Goal: Task Accomplishment & Management: Use online tool/utility

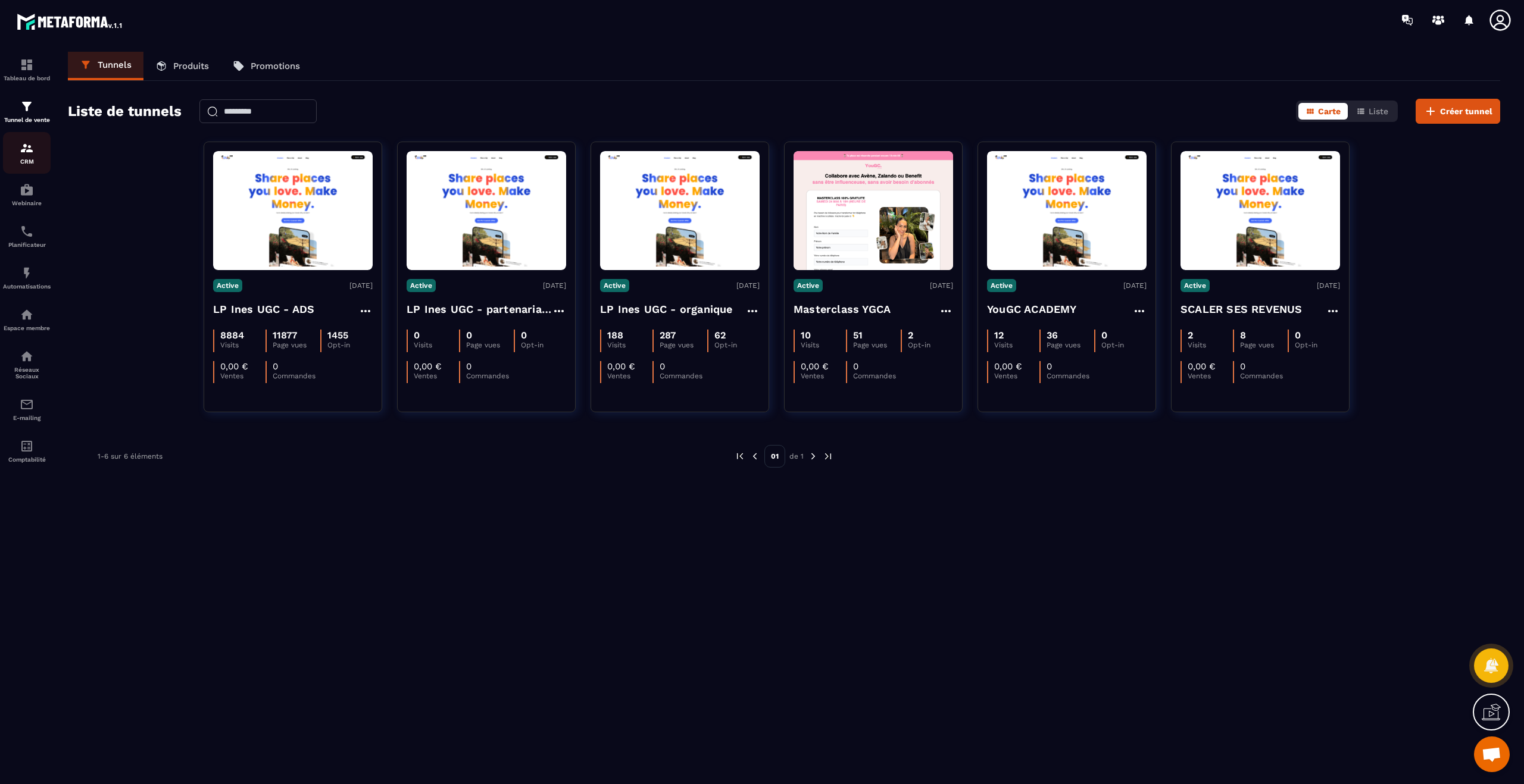
click at [27, 158] on p "CRM" at bounding box center [27, 162] width 47 height 6
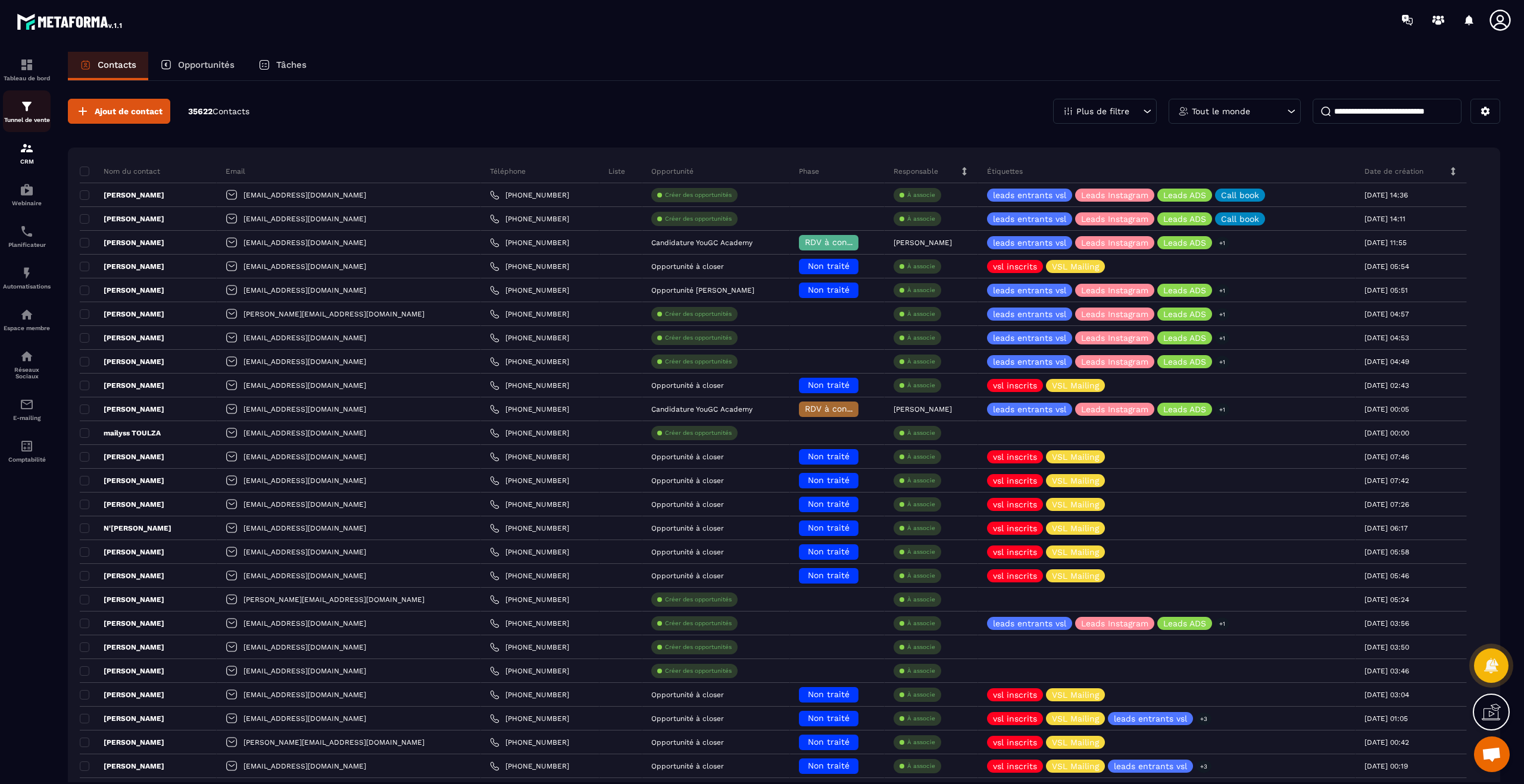
click at [41, 121] on p "Tunnel de vente" at bounding box center [27, 120] width 47 height 6
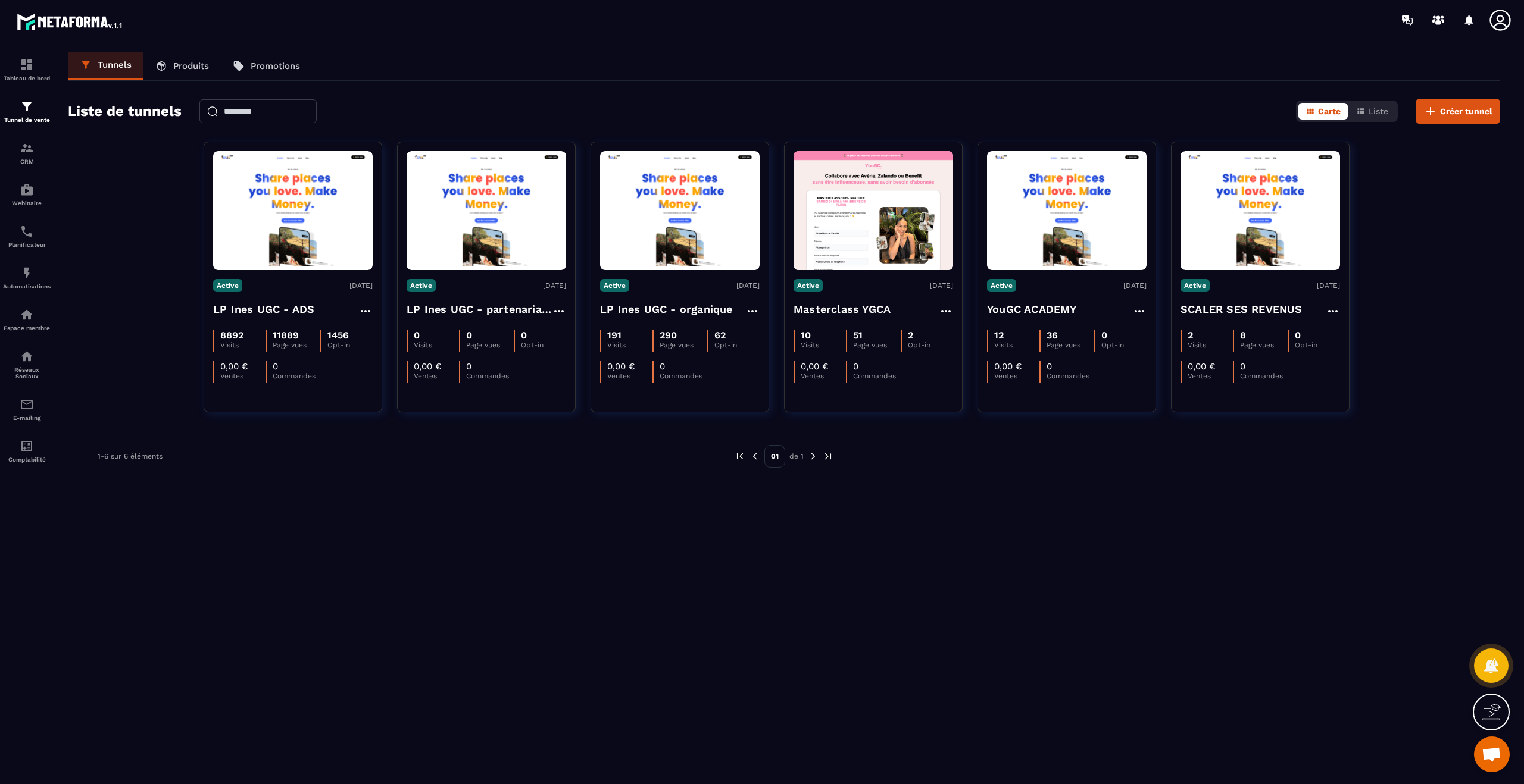
click at [147, 65] on link "Produits" at bounding box center [182, 66] width 77 height 29
click at [175, 65] on p "Produits" at bounding box center [191, 66] width 36 height 11
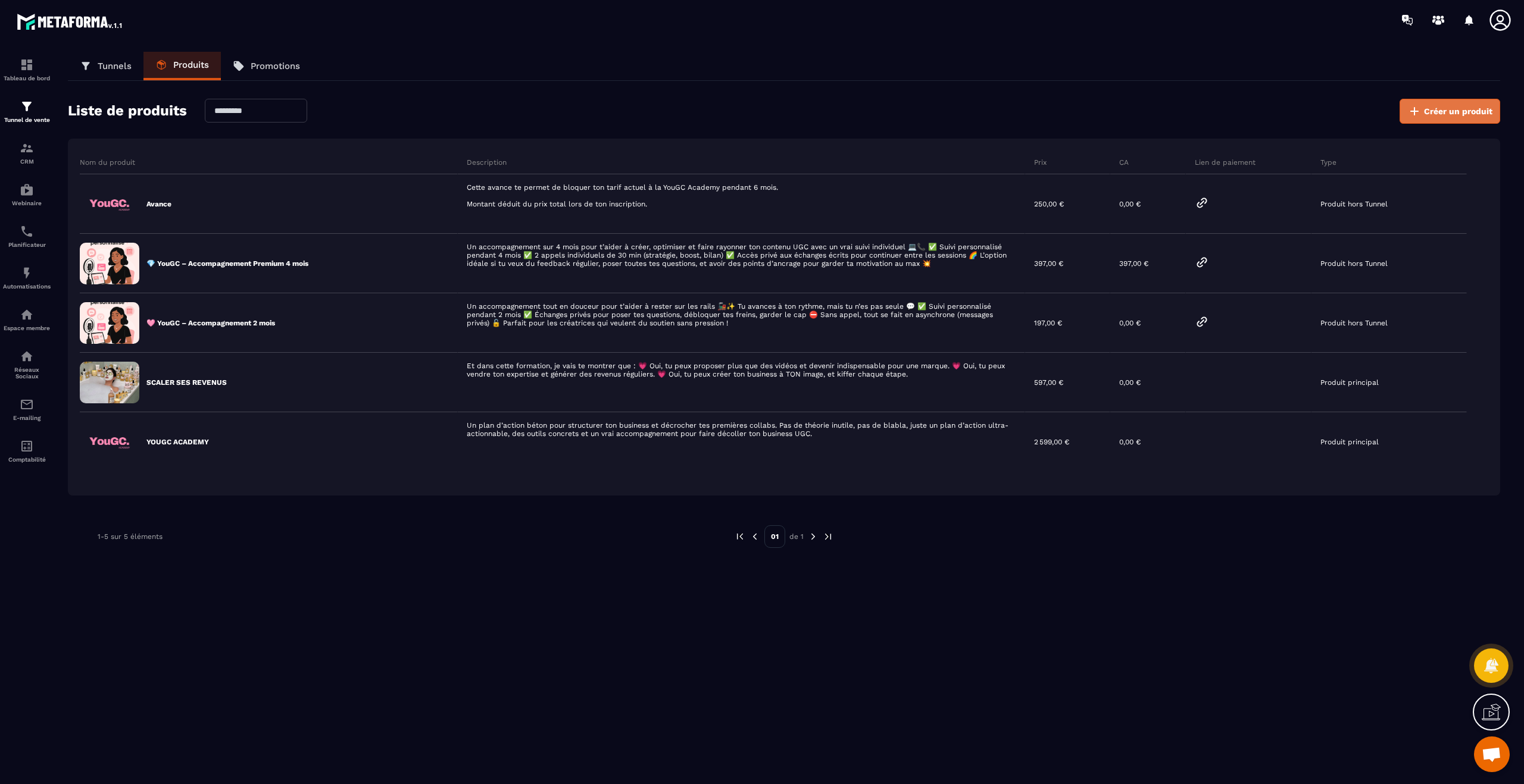
click at [1458, 107] on span "Créer un produit" at bounding box center [1458, 111] width 68 height 12
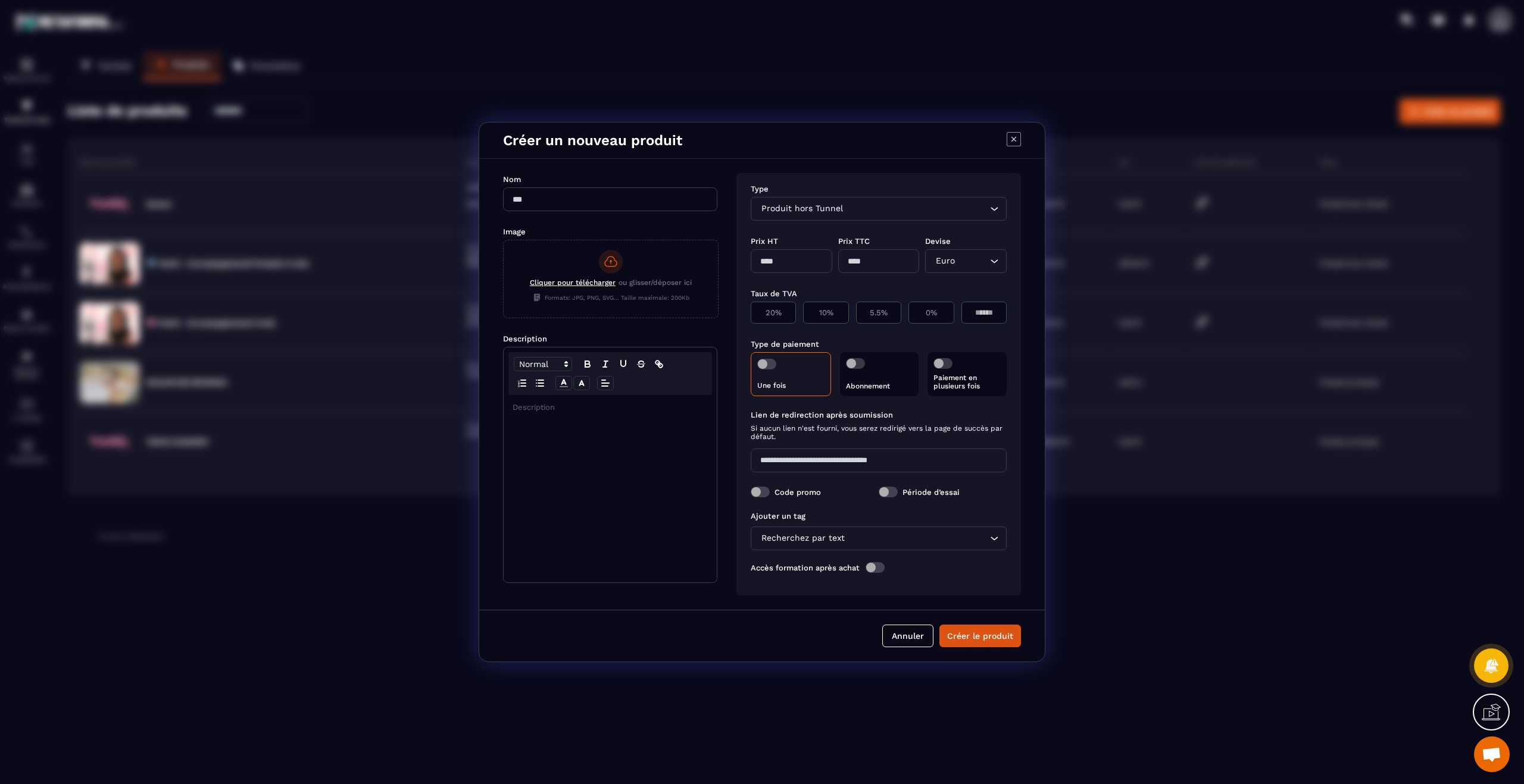
click at [969, 262] on input "Search for option" at bounding box center [972, 261] width 30 height 13
click at [481, 94] on div "Modal window" at bounding box center [762, 392] width 1524 height 784
click at [442, 93] on div "Modal window" at bounding box center [762, 392] width 1524 height 784
drag, startPoint x: 1012, startPoint y: 134, endPoint x: 997, endPoint y: 133, distance: 15.0
click at [1012, 134] on icon "Modal window" at bounding box center [1014, 140] width 14 height 14
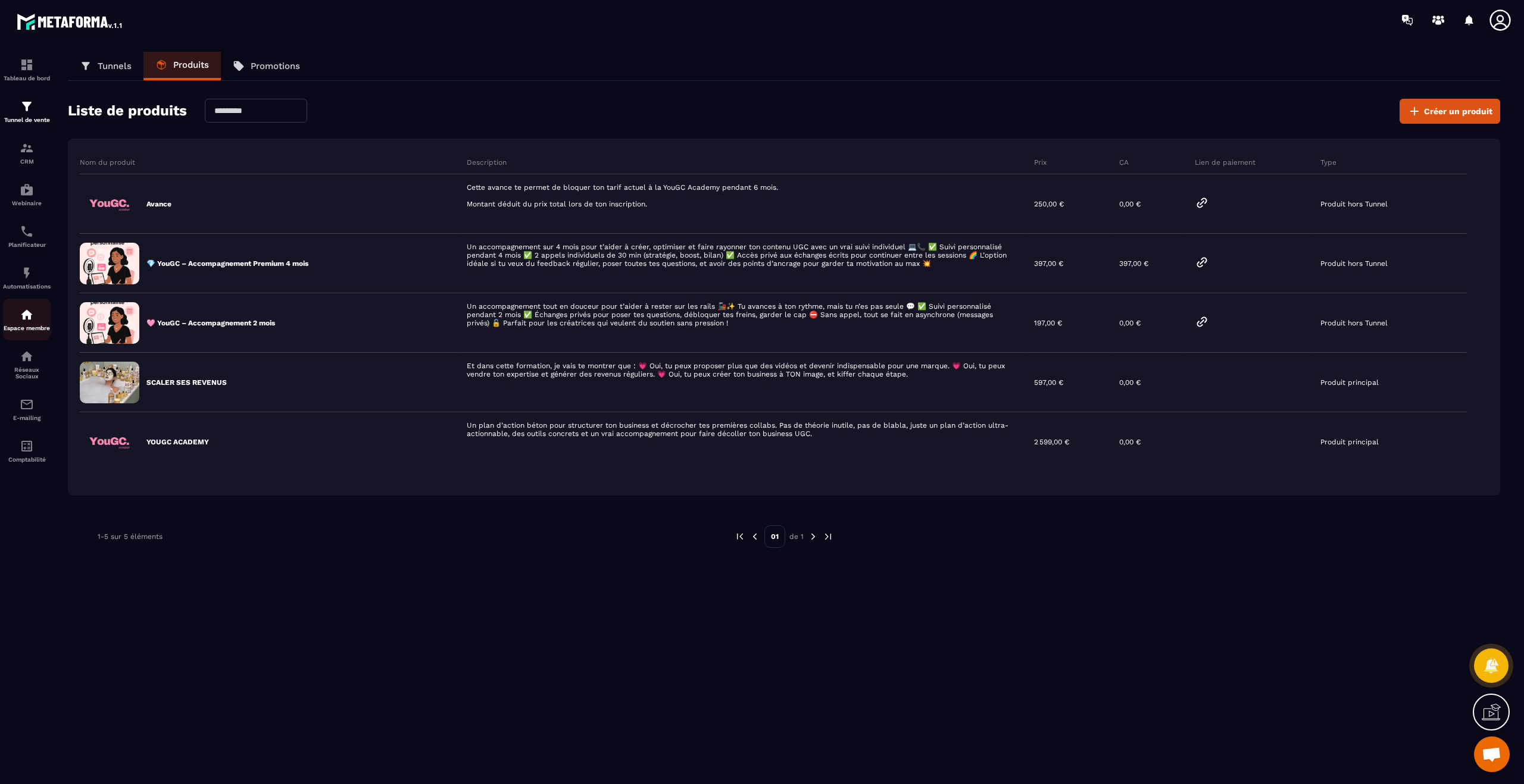
click at [21, 320] on img at bounding box center [27, 315] width 14 height 14
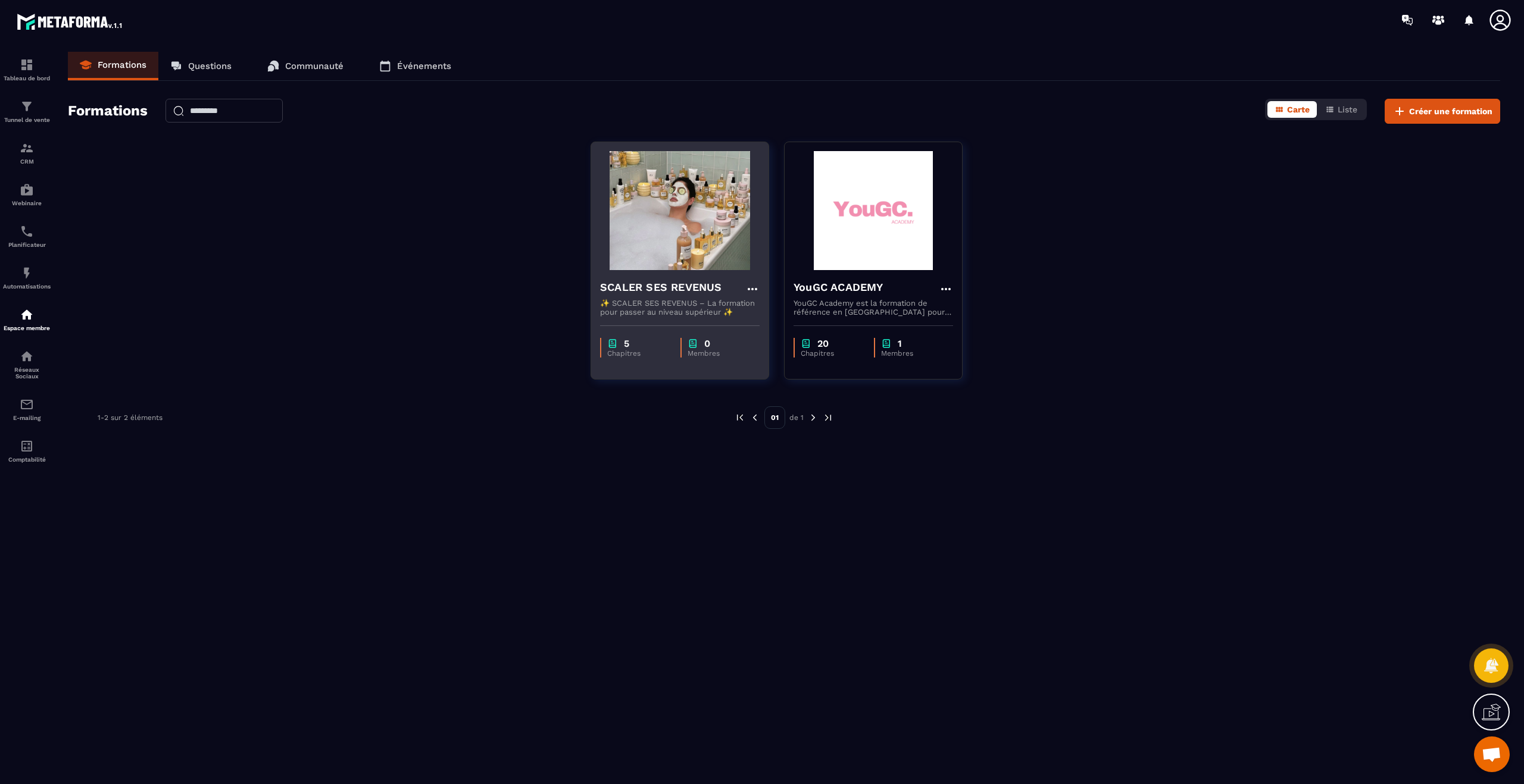
click at [708, 289] on h4 "SCALER SES REVENUS" at bounding box center [661, 288] width 122 height 17
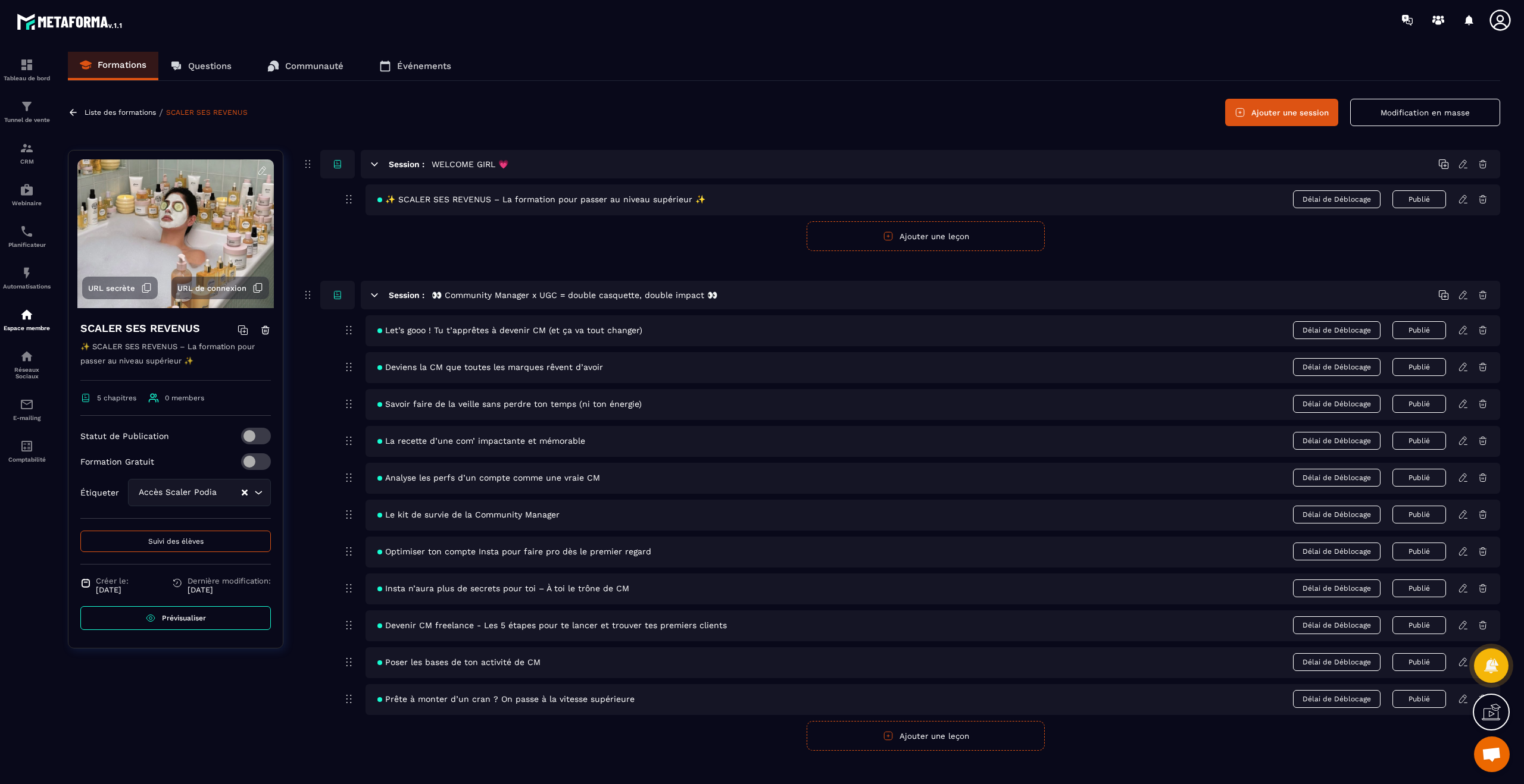
click at [1461, 197] on icon at bounding box center [1463, 199] width 11 height 11
